Goal: Transaction & Acquisition: Book appointment/travel/reservation

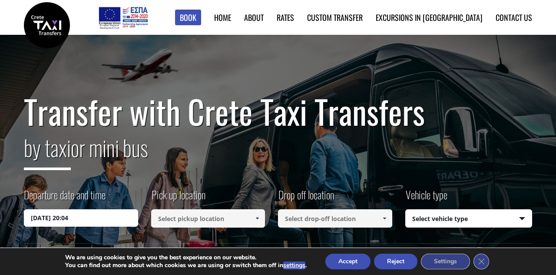
click at [233, 221] on input at bounding box center [208, 218] width 114 height 18
click at [69, 219] on input "[DATE] 20:04" at bounding box center [81, 217] width 114 height 17
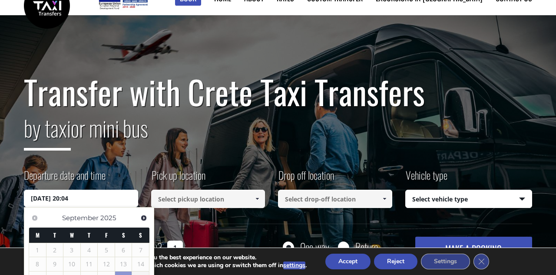
scroll to position [27, 0]
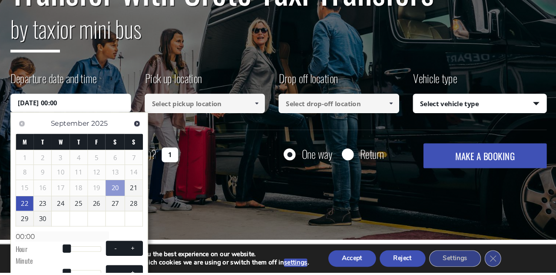
scroll to position [103, 0]
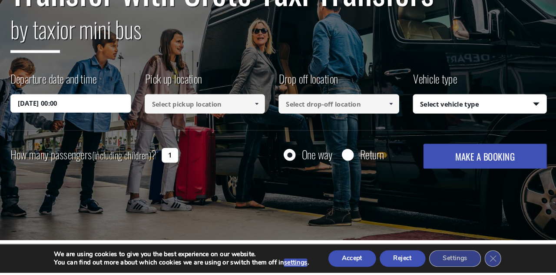
click at [81, 121] on input "[DATE] 00:00" at bounding box center [81, 114] width 114 height 17
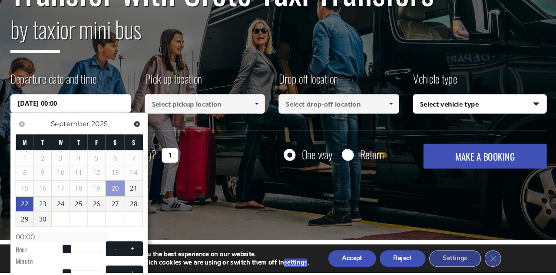
click at [78, 250] on span at bounding box center [77, 252] width 8 height 8
click at [124, 250] on span at bounding box center [123, 252] width 7 height 7
click at [140, 248] on button "+" at bounding box center [140, 252] width 16 height 8
type input "[DATE] 01:00"
type input "01:00"
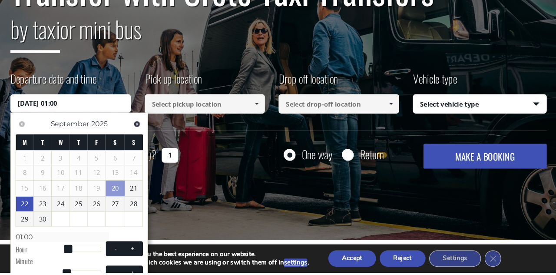
click at [137, 249] on span at bounding box center [140, 252] width 7 height 7
type input "[DATE] 02:00"
type input "02:00"
click at [131, 271] on button "-" at bounding box center [124, 275] width 16 height 8
click at [132, 271] on button "+" at bounding box center [140, 275] width 16 height 8
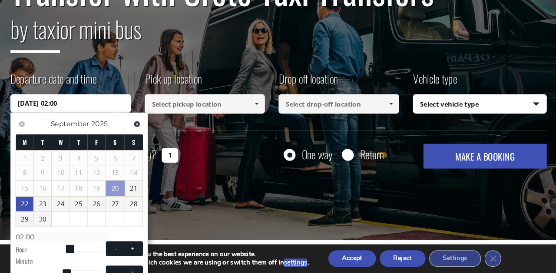
type input "[DATE] 02:01"
type input "02:01"
click at [145, 249] on button "+" at bounding box center [140, 252] width 16 height 8
type input "[DATE] 03:01"
type input "03:01"
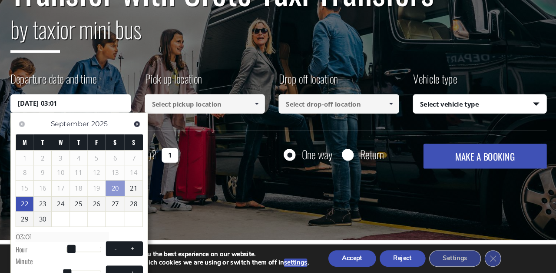
click at [143, 253] on span at bounding box center [140, 252] width 7 height 7
type input "[DATE] 04:01"
type input "04:01"
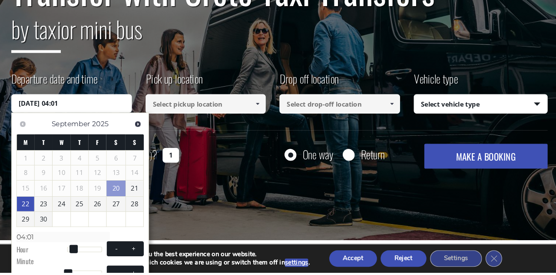
click at [144, 248] on button "+" at bounding box center [140, 252] width 16 height 8
type input "[DATE] 05:01"
type input "05:01"
click at [142, 249] on span at bounding box center [140, 252] width 7 height 7
type input "[DATE] 06:01"
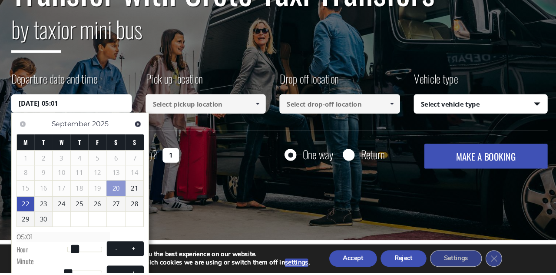
type input "06:01"
click at [143, 249] on span at bounding box center [140, 252] width 7 height 7
type input "[DATE] 07:01"
type input "07:01"
click at [144, 249] on button "+" at bounding box center [140, 252] width 16 height 8
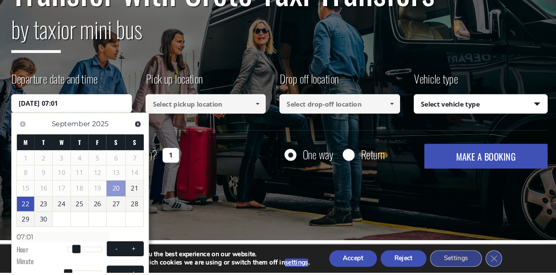
type input "[DATE] 08:01"
type input "08:01"
click at [143, 250] on span at bounding box center [140, 252] width 7 height 7
type input "[DATE] 09:01"
type input "09:01"
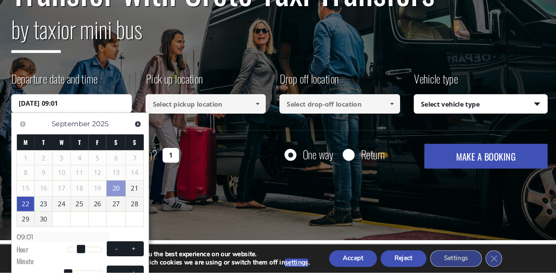
click at [146, 250] on button "+" at bounding box center [140, 252] width 16 height 8
type input "[DATE] 10:01"
type input "10:01"
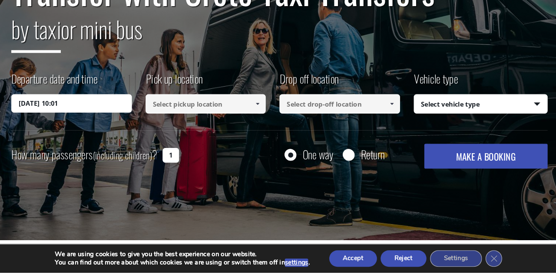
click at [223, 117] on input at bounding box center [208, 115] width 114 height 18
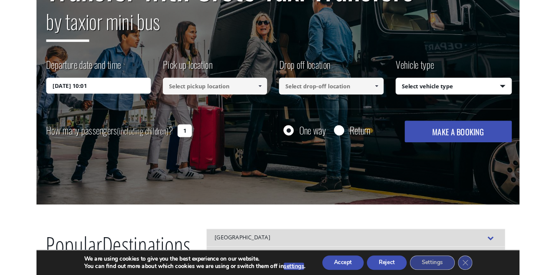
scroll to position [125, 0]
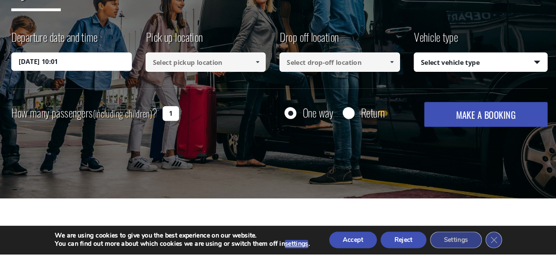
click at [230, 94] on input at bounding box center [208, 93] width 114 height 18
click at [233, 96] on input at bounding box center [208, 93] width 114 height 18
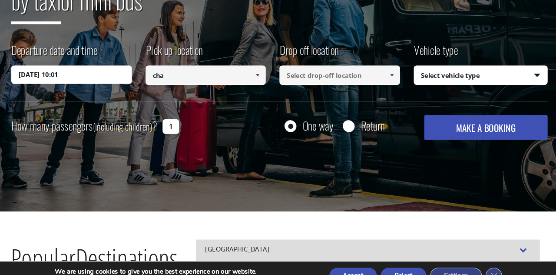
scroll to position [146, 0]
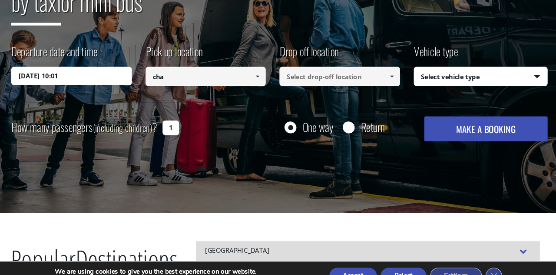
click at [195, 76] on input "cha" at bounding box center [208, 72] width 114 height 18
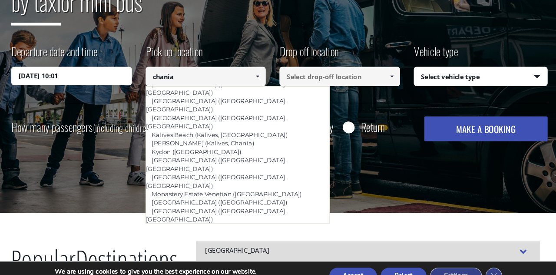
click at [354, 81] on input at bounding box center [335, 72] width 114 height 18
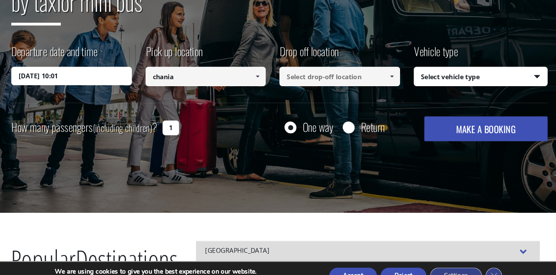
click at [371, 76] on input at bounding box center [335, 72] width 114 height 18
click at [390, 74] on link at bounding box center [384, 72] width 14 height 18
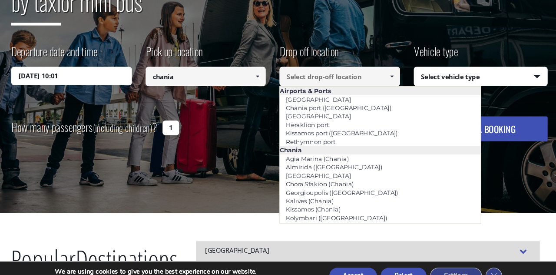
click at [222, 76] on input "chania" at bounding box center [208, 72] width 114 height 18
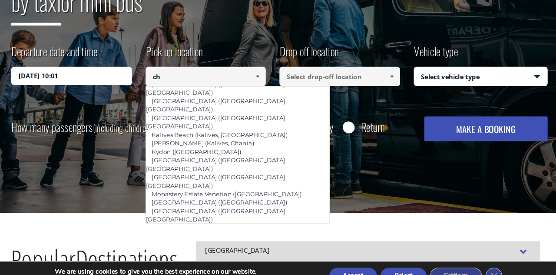
type input "c"
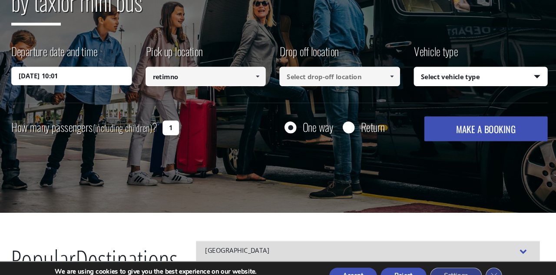
type input "retimno"
click at [363, 80] on input at bounding box center [335, 72] width 114 height 18
click at [368, 76] on input at bounding box center [335, 72] width 114 height 18
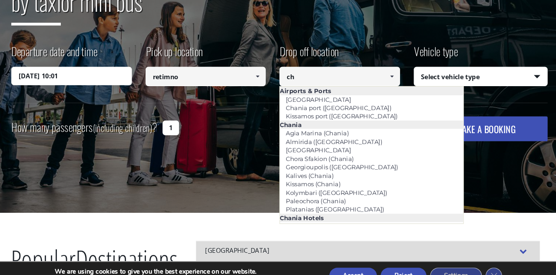
click at [320, 144] on link "[GEOGRAPHIC_DATA]" at bounding box center [315, 142] width 73 height 12
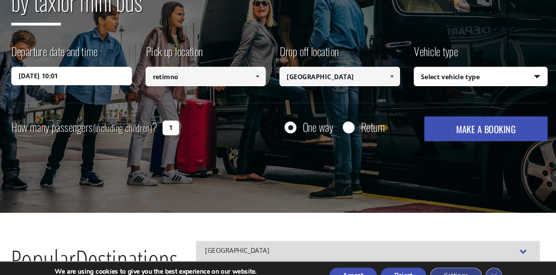
type input "[GEOGRAPHIC_DATA]"
click at [484, 74] on select "Select vehicle type Taxi (4 passengers) Mercedes E Class Mini Van (7 passengers…" at bounding box center [469, 73] width 127 height 18
select select "540"
click at [406, 64] on select "Select vehicle type Taxi (4 passengers) Mercedes E Class Mini Van (7 passengers…" at bounding box center [469, 73] width 127 height 18
click at [495, 123] on button "MAKE A BOOKING" at bounding box center [474, 121] width 117 height 23
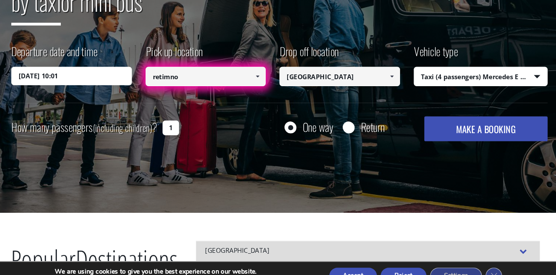
click at [259, 75] on span at bounding box center [257, 72] width 7 height 7
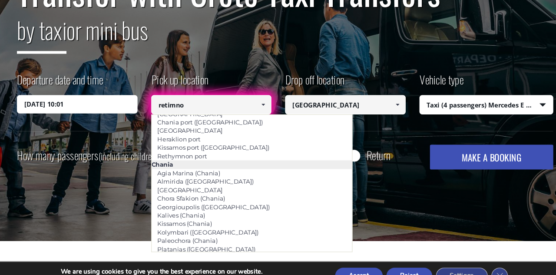
scroll to position [0, 0]
